Goal: Check status: Check status

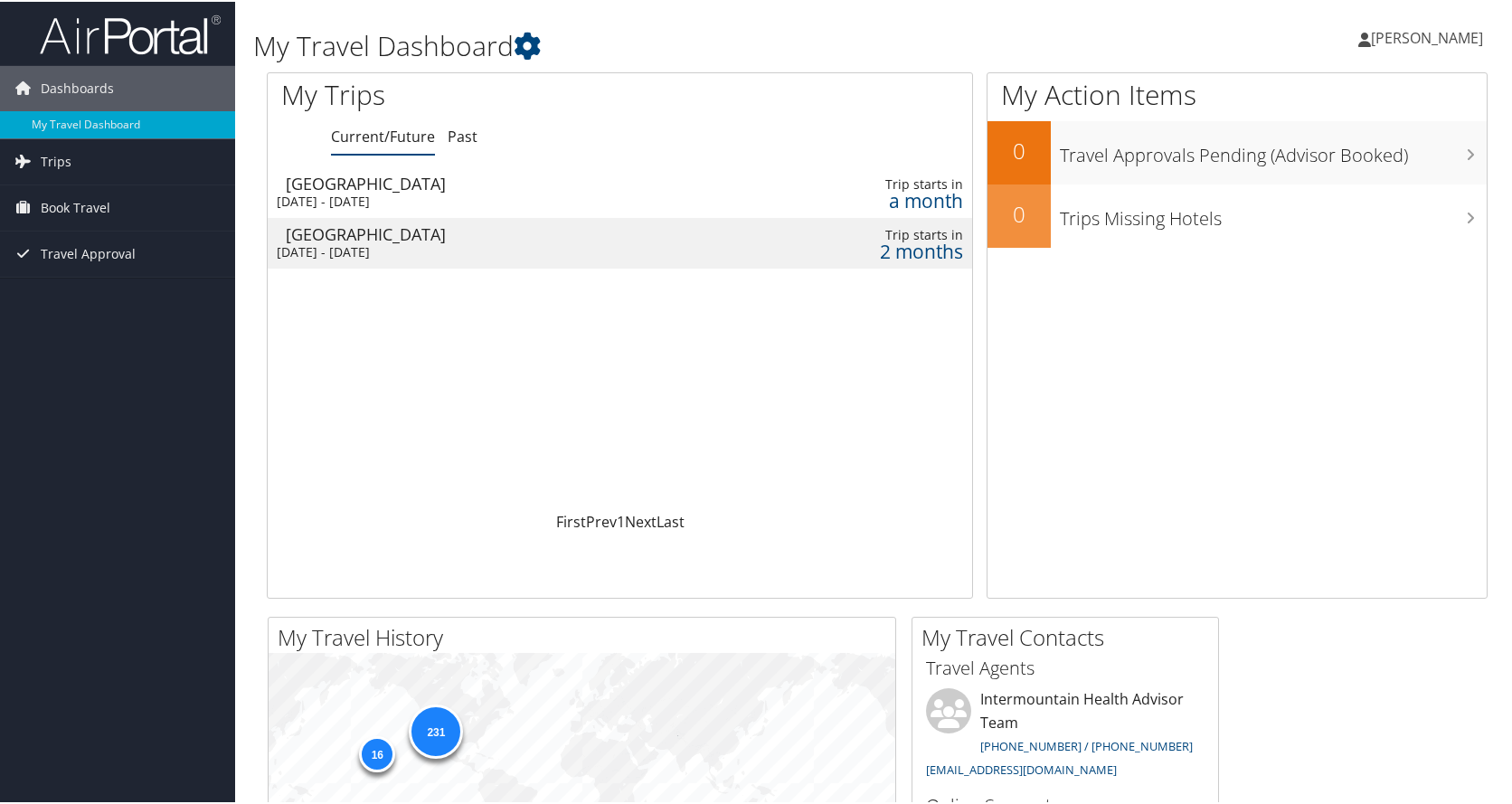
click at [364, 196] on div "Sat 4 Oct 2025 - Tue 7 Oct 2025" at bounding box center [483, 199] width 414 height 16
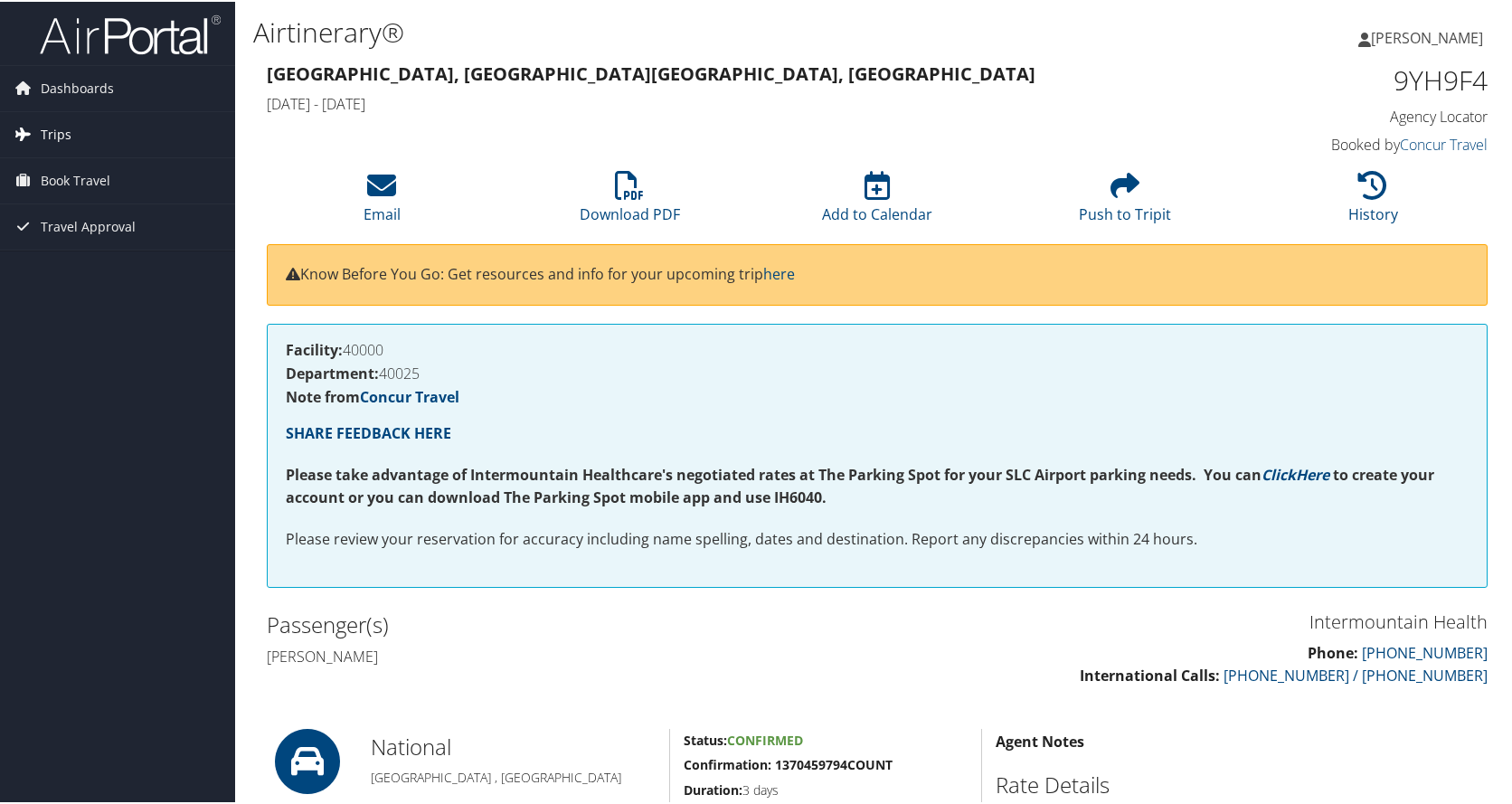
click at [53, 132] on span "Trips" at bounding box center [56, 132] width 31 height 45
click at [68, 163] on link "Current/Future Trips" at bounding box center [118, 169] width 235 height 27
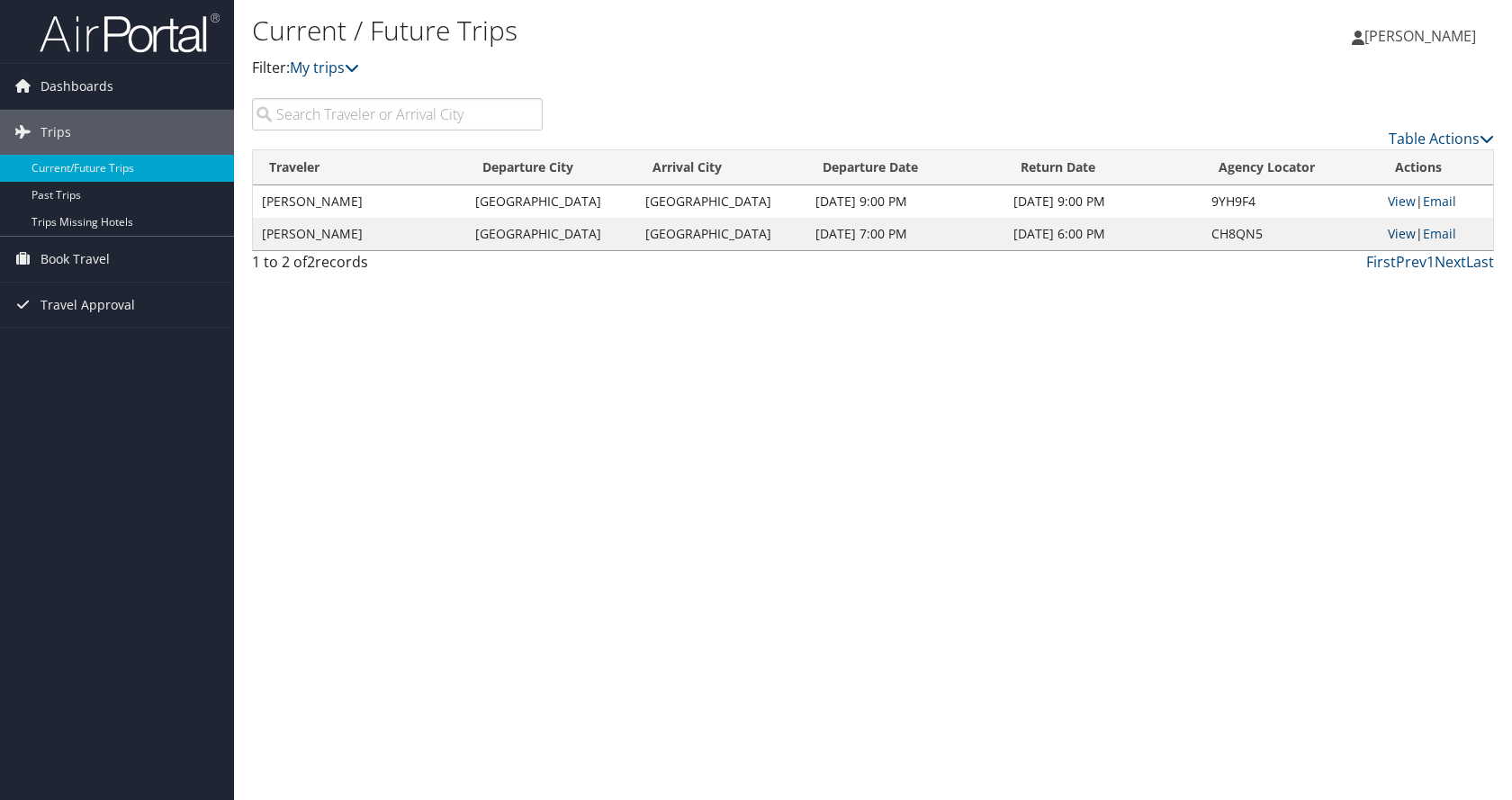
click at [1393, 232] on link "View" at bounding box center [1401, 233] width 28 height 17
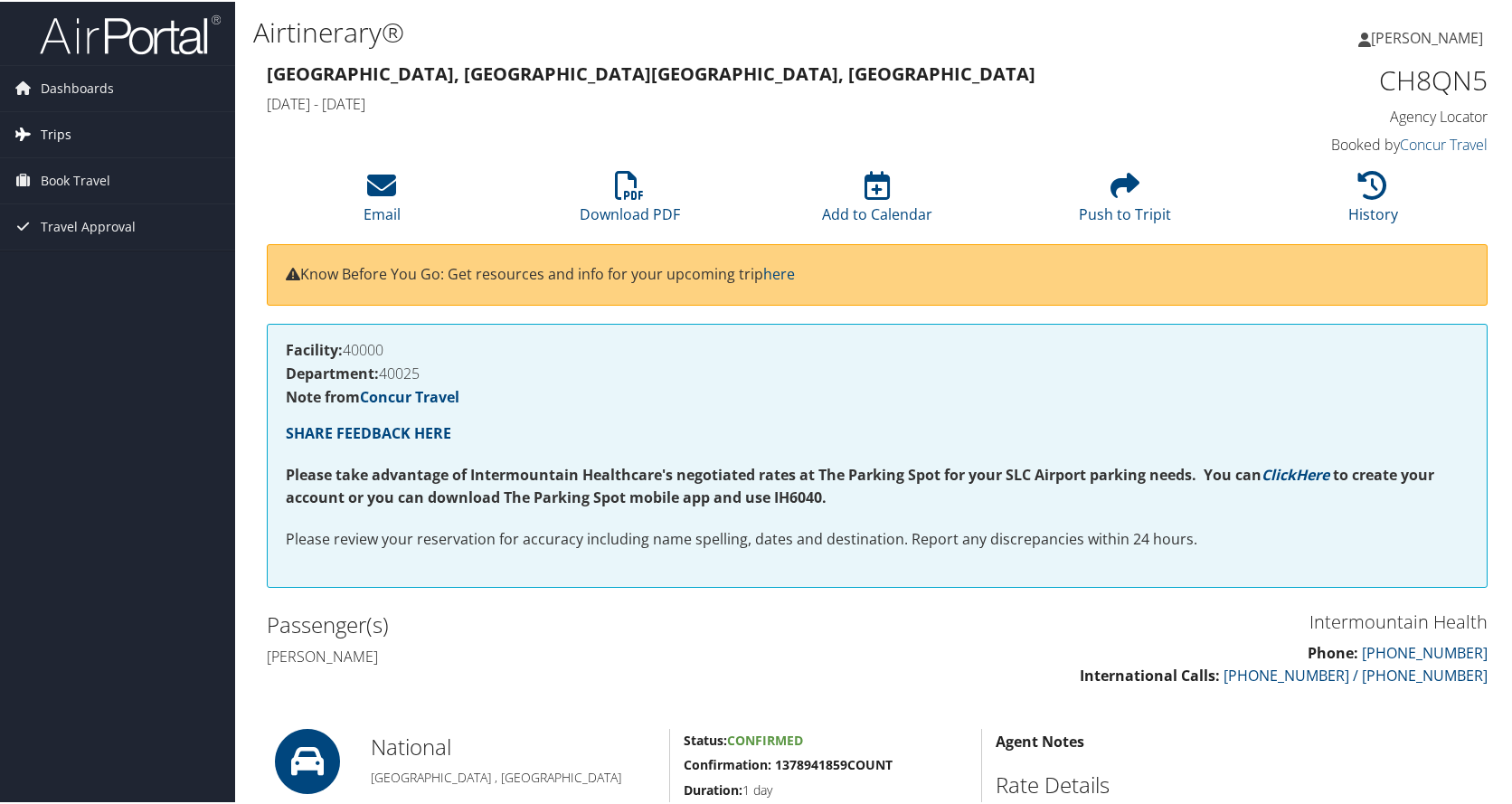
click at [54, 135] on span "Trips" at bounding box center [56, 132] width 31 height 45
click at [54, 253] on span "Book Travel" at bounding box center [76, 260] width 70 height 45
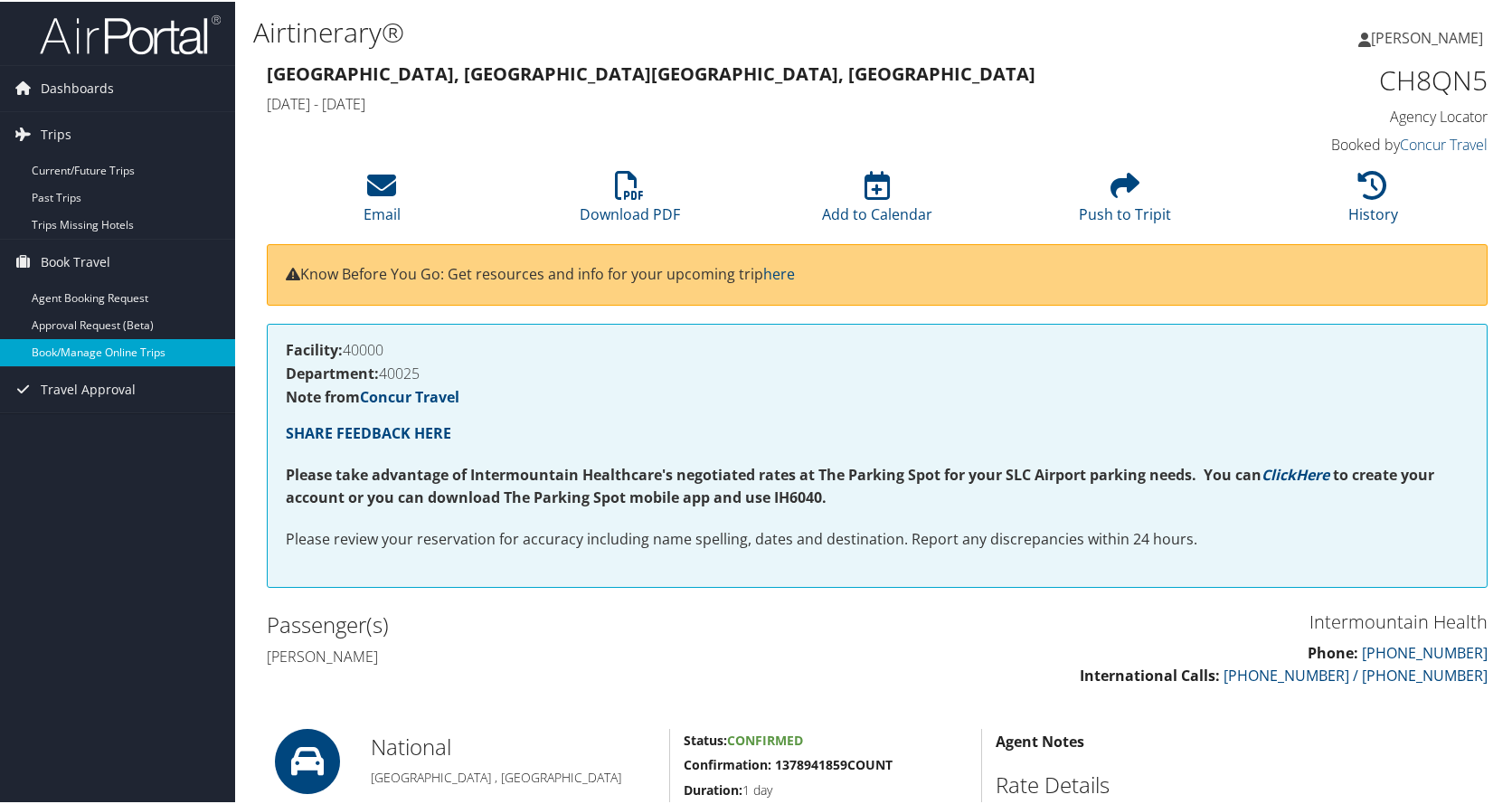
click at [92, 351] on link "Book/Manage Online Trips" at bounding box center [118, 351] width 235 height 27
